Goal: Find specific page/section: Find specific page/section

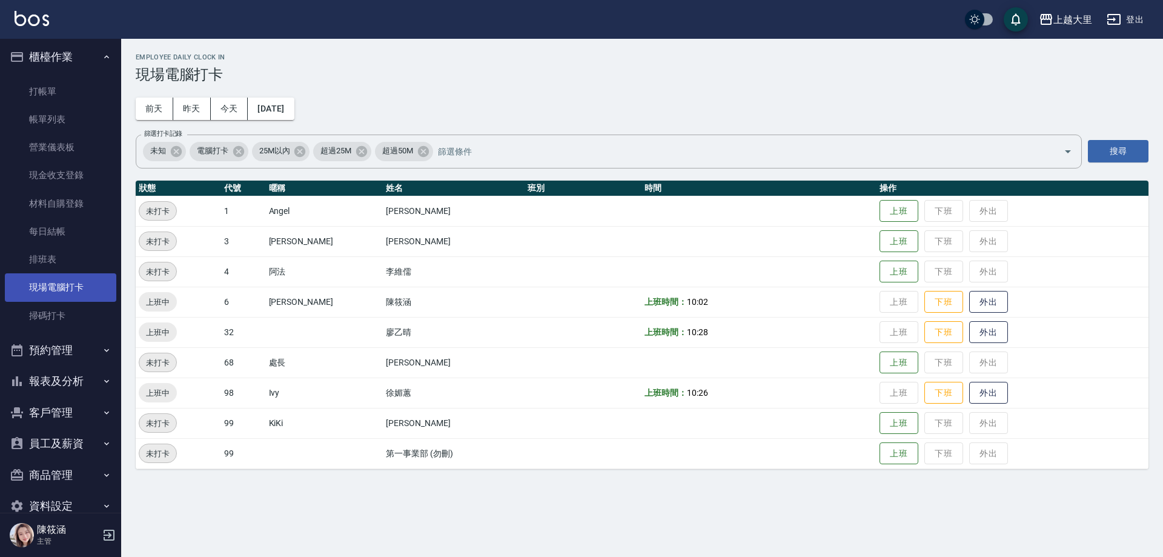
scroll to position [26, 0]
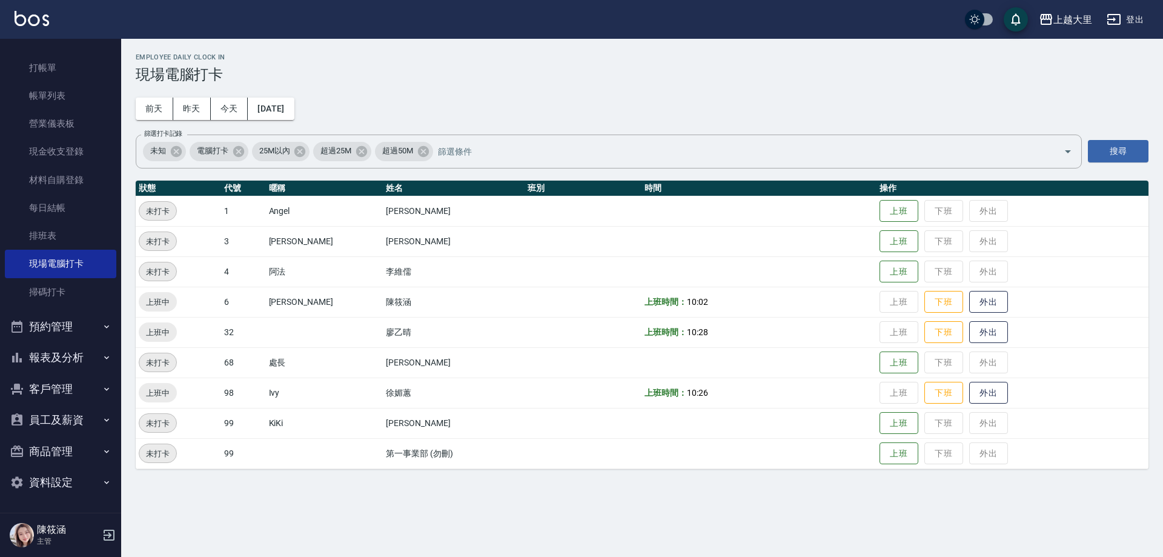
click at [59, 356] on button "報表及分析" at bounding box center [60, 357] width 111 height 31
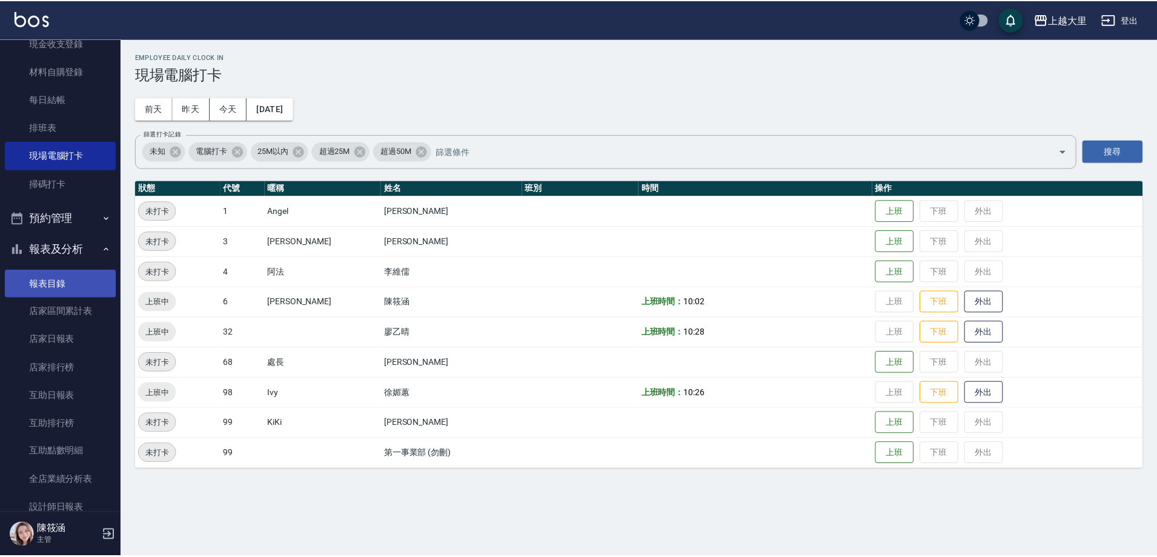
scroll to position [268, 0]
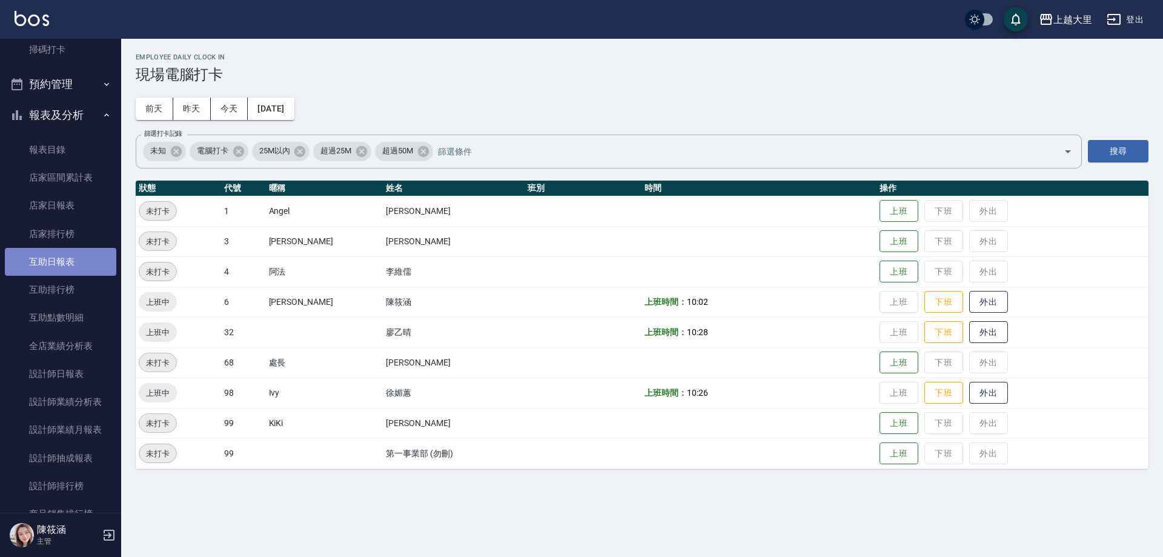
click at [62, 268] on link "互助日報表" at bounding box center [60, 262] width 111 height 28
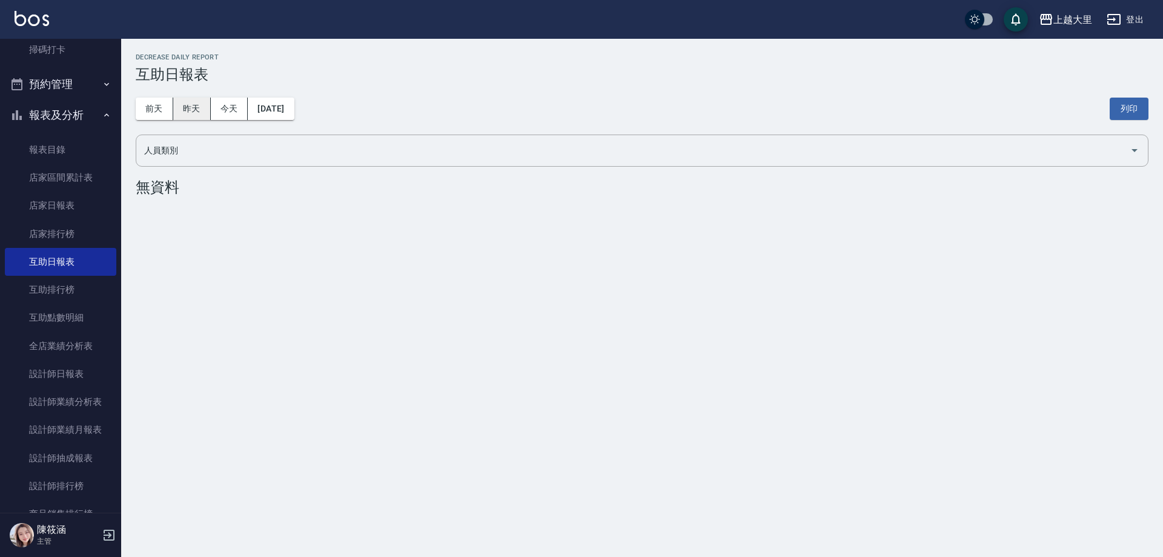
click at [174, 106] on button "昨天" at bounding box center [192, 109] width 38 height 22
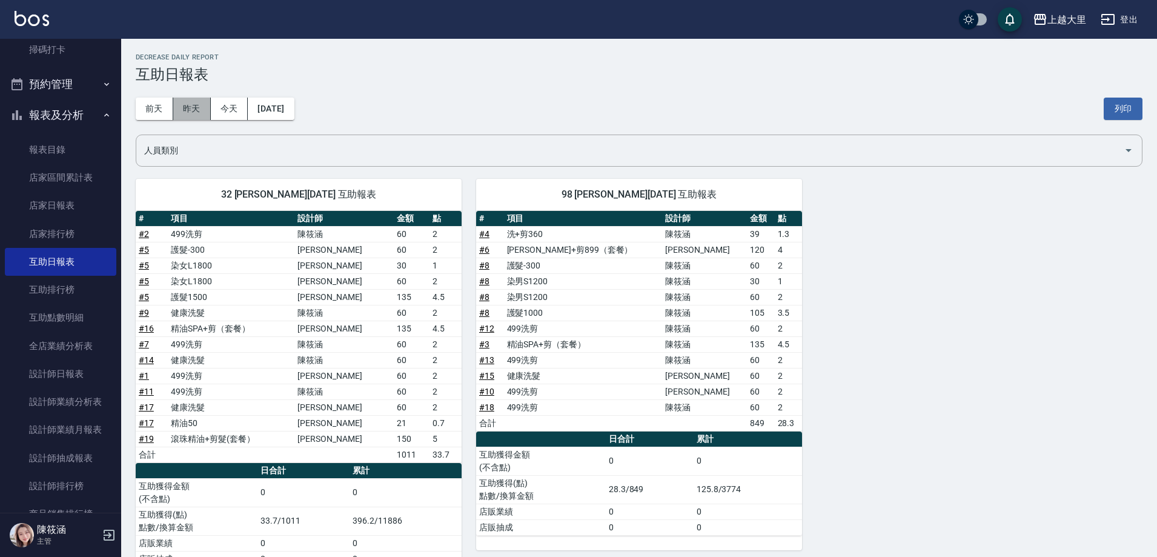
click at [188, 101] on button "昨天" at bounding box center [192, 109] width 38 height 22
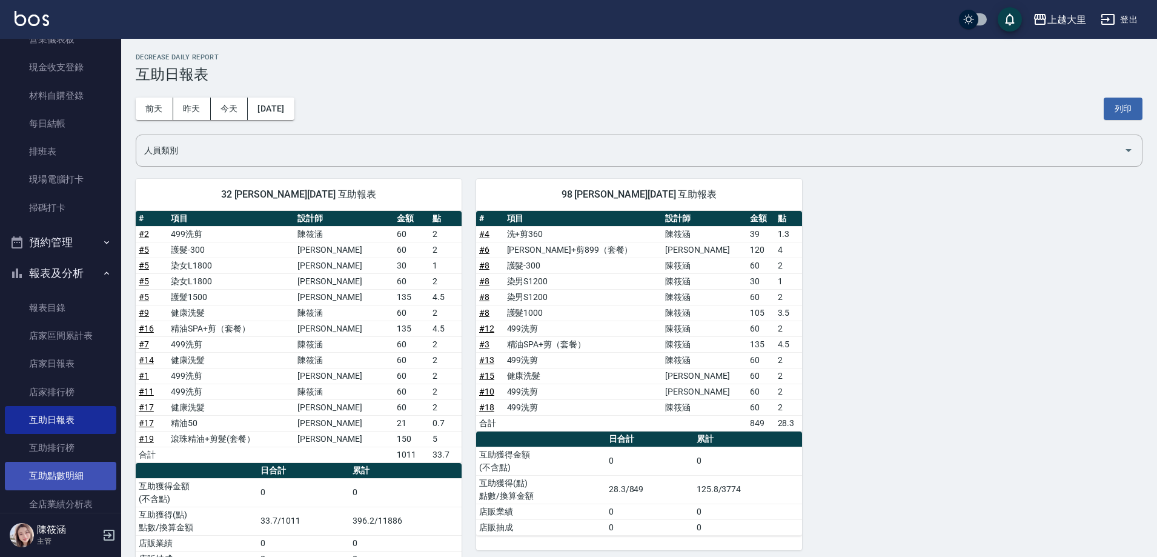
scroll to position [242, 0]
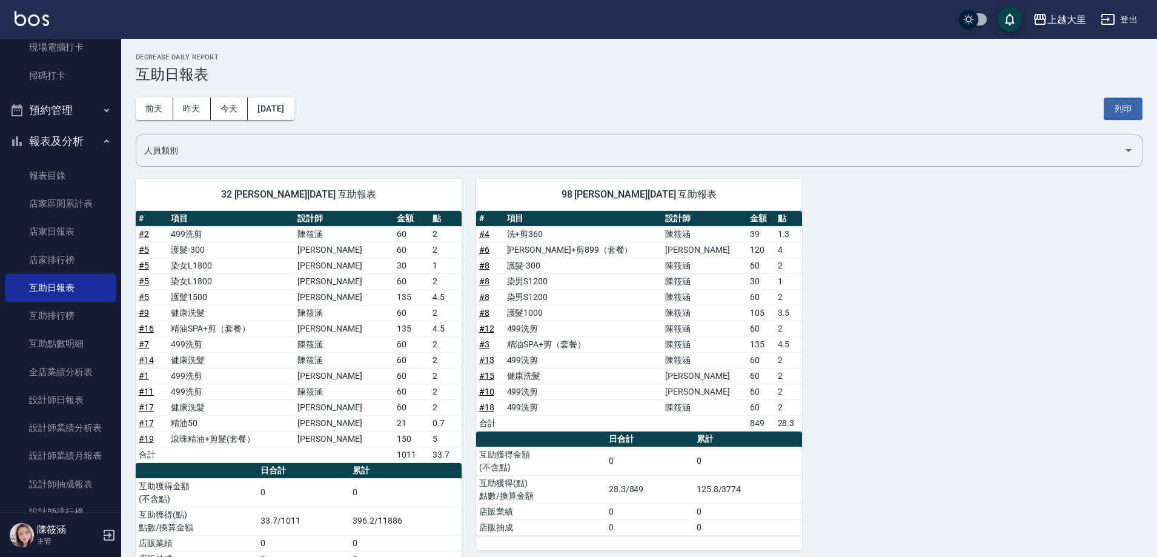
click at [61, 131] on button "報表及分析" at bounding box center [60, 140] width 111 height 31
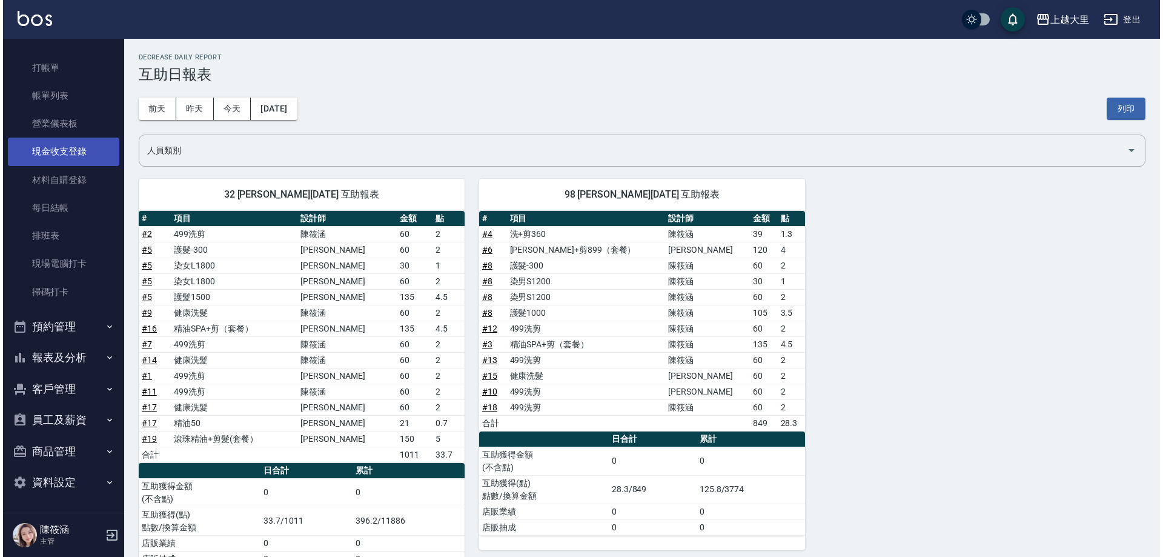
scroll to position [0, 0]
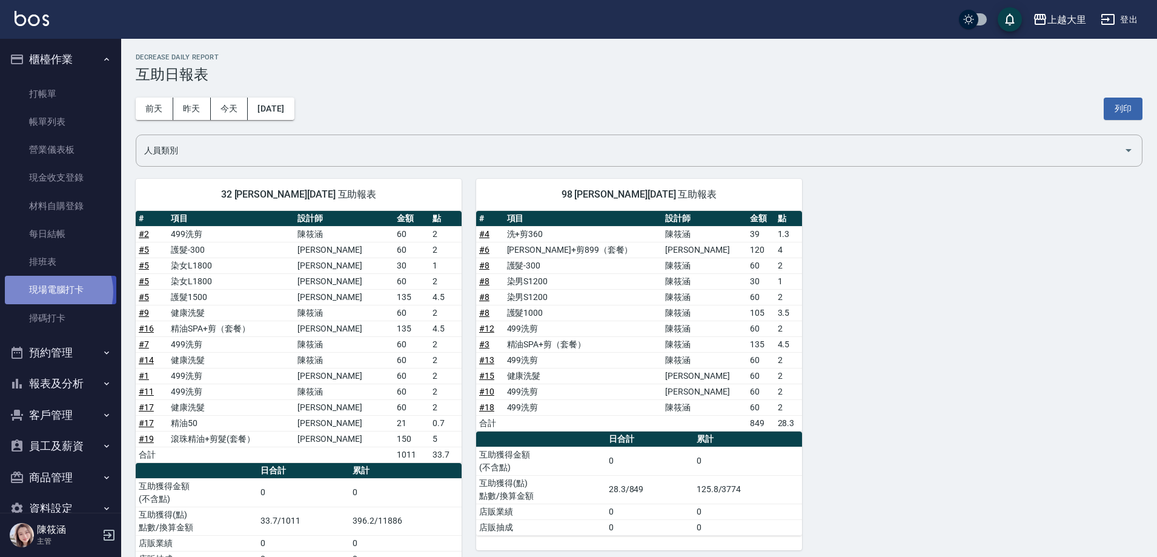
click at [53, 291] on link "現場電腦打卡" at bounding box center [60, 290] width 111 height 28
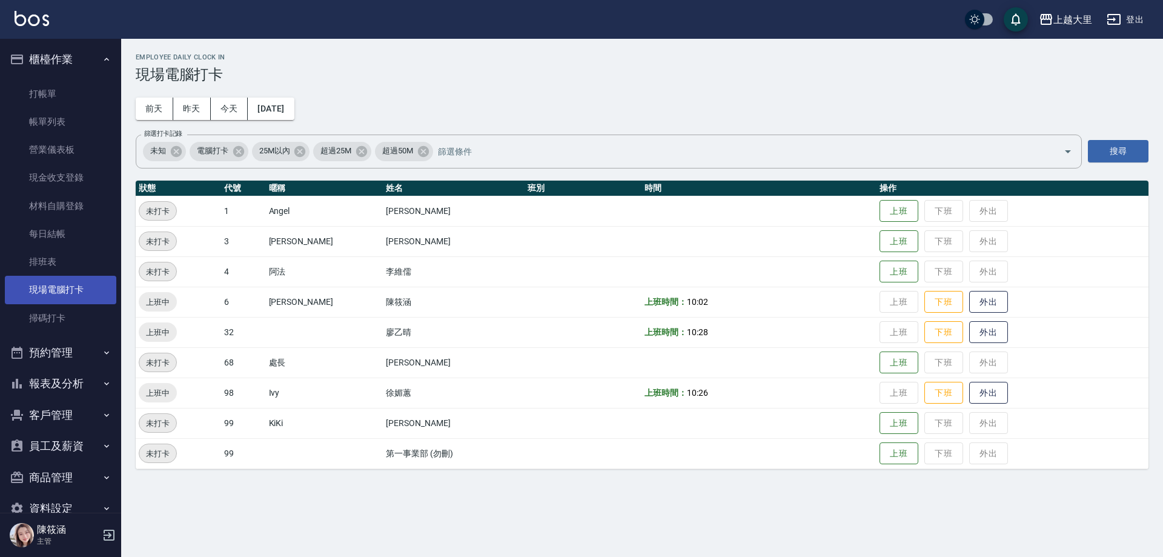
scroll to position [26, 0]
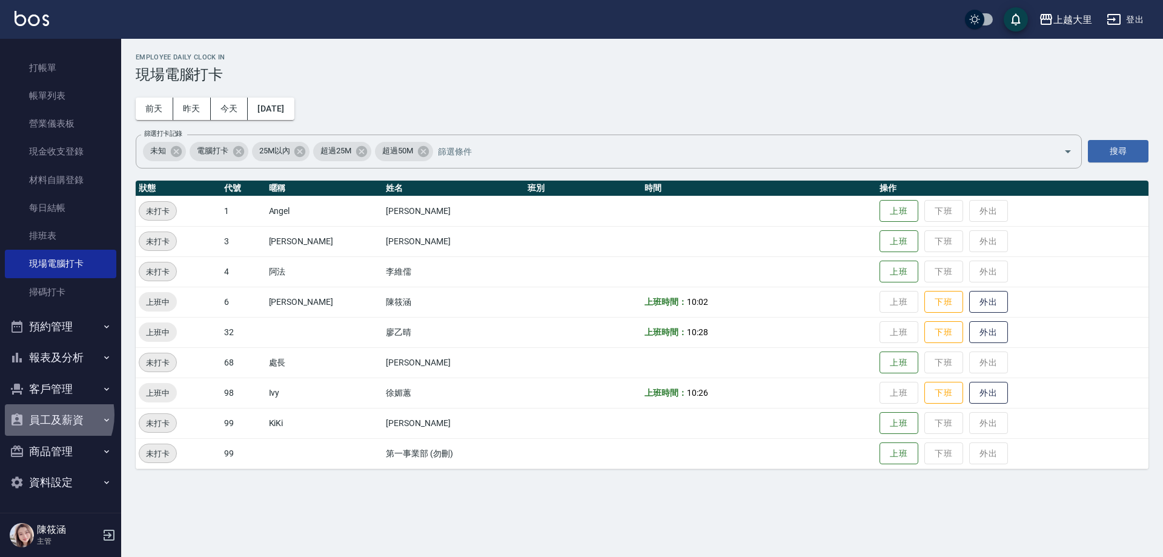
click at [44, 414] on button "員工及薪資" at bounding box center [60, 419] width 111 height 31
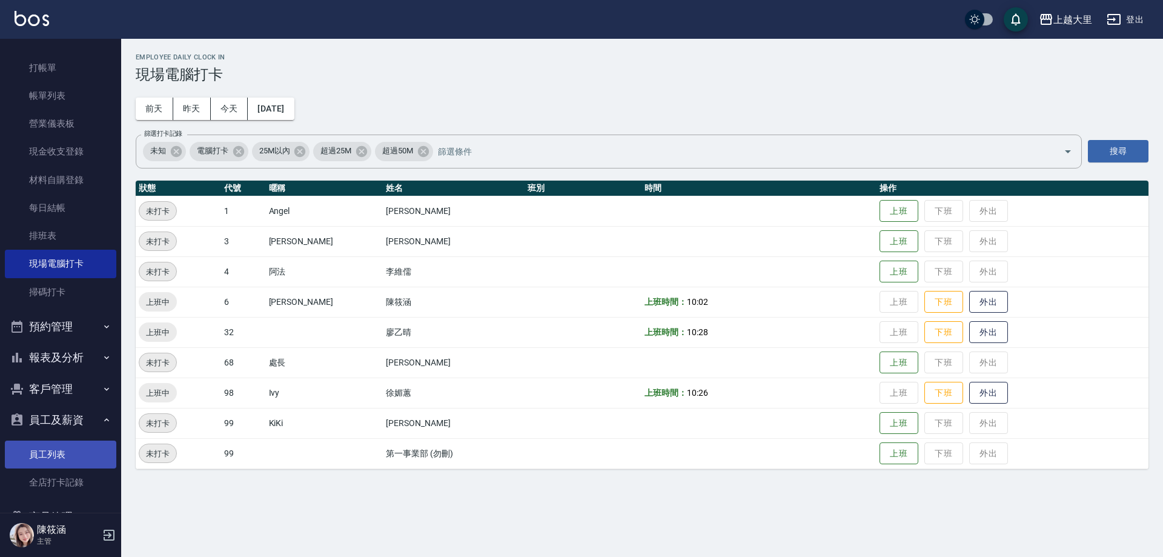
click at [66, 457] on link "員工列表" at bounding box center [60, 454] width 111 height 28
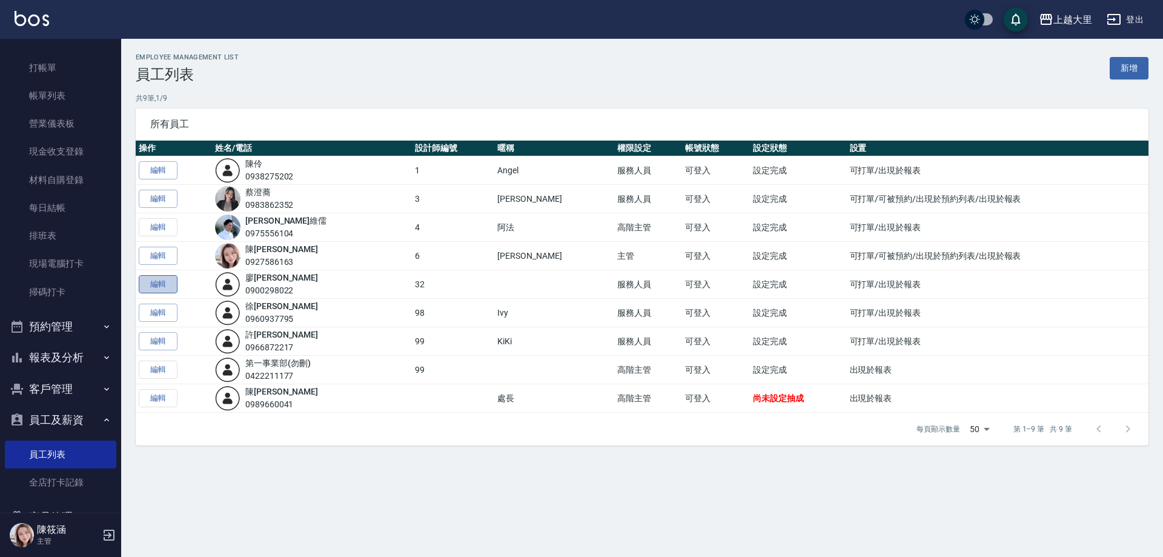
click at [167, 286] on link "編輯" at bounding box center [158, 284] width 39 height 19
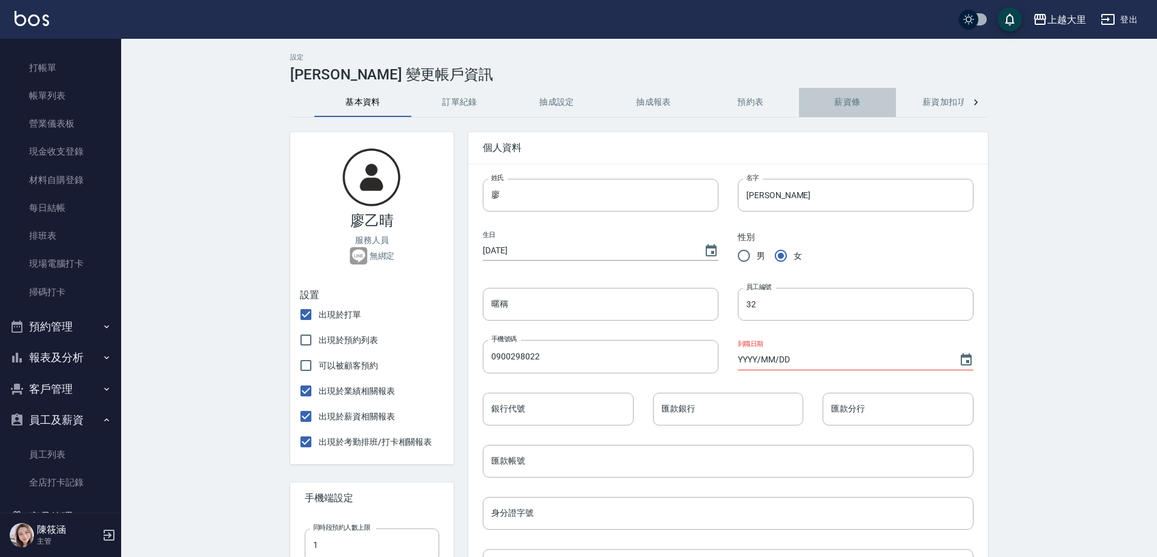
click at [843, 102] on button "薪資條" at bounding box center [847, 102] width 97 height 29
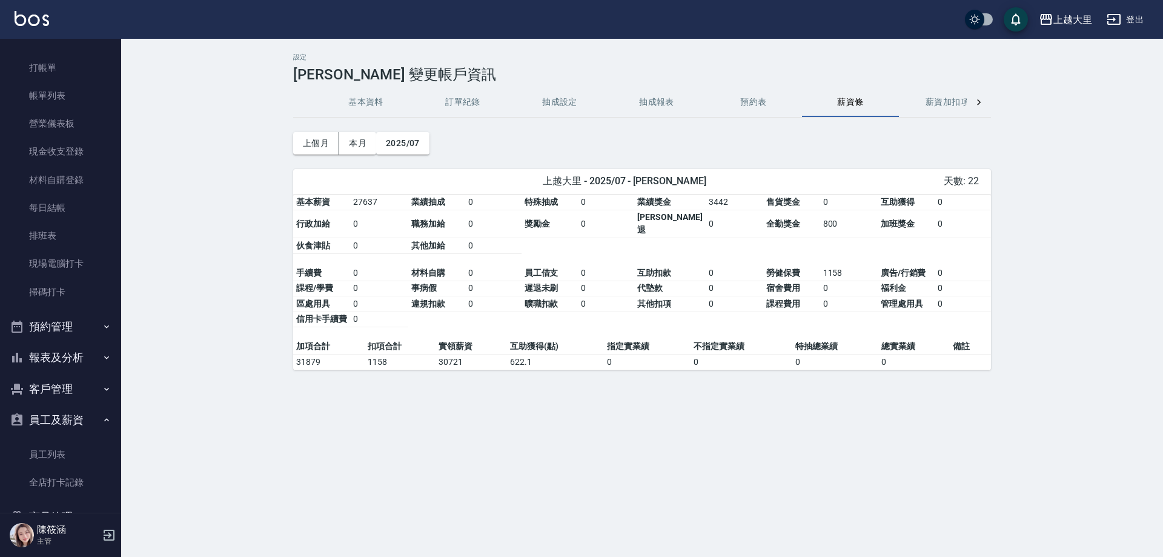
scroll to position [91, 0]
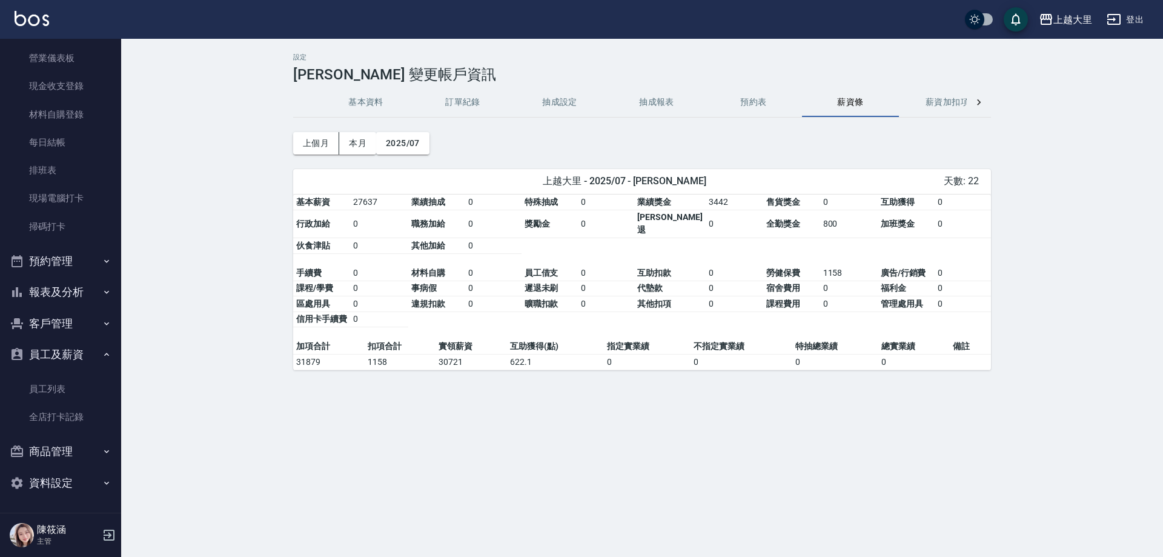
click at [91, 356] on button "員工及薪資" at bounding box center [60, 354] width 111 height 31
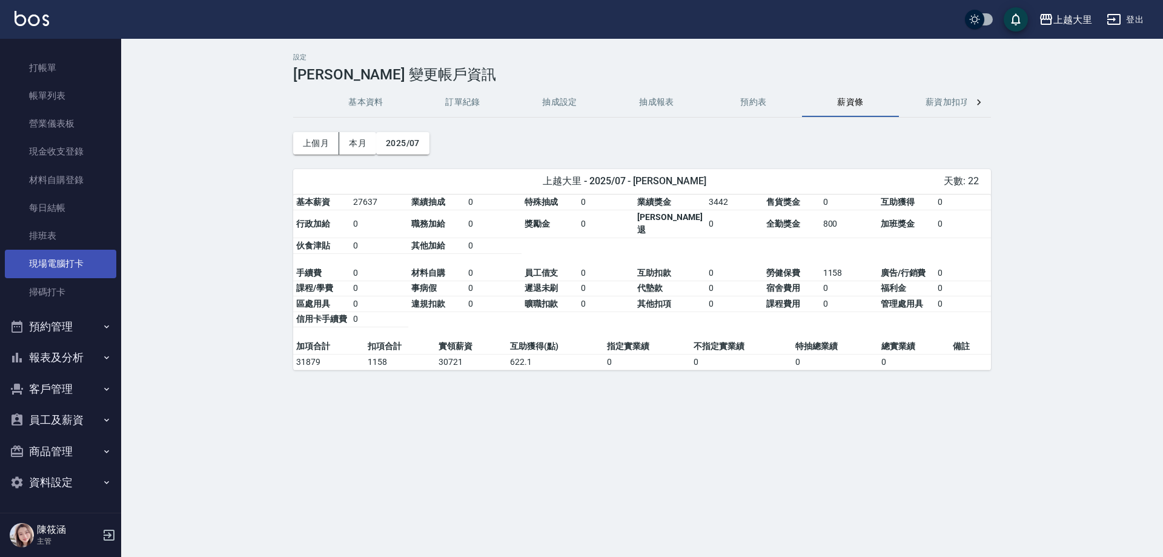
scroll to position [26, 0]
click at [81, 263] on link "現場電腦打卡" at bounding box center [60, 264] width 111 height 28
